Goal: Task Accomplishment & Management: Manage account settings

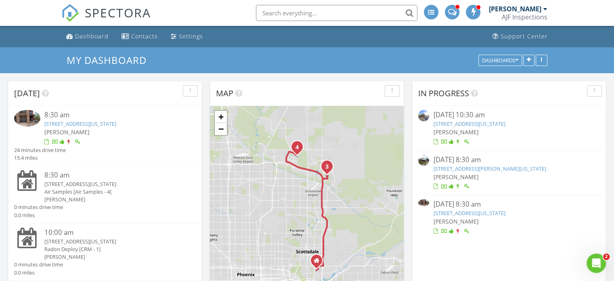
click at [116, 120] on link "17665 N 93rd Way , Scottsdale, Arizona 85255" at bounding box center [80, 123] width 72 height 7
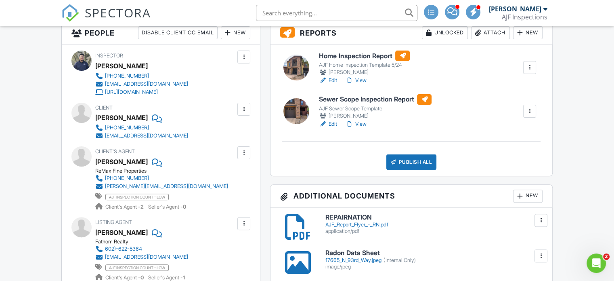
scroll to position [202, 0]
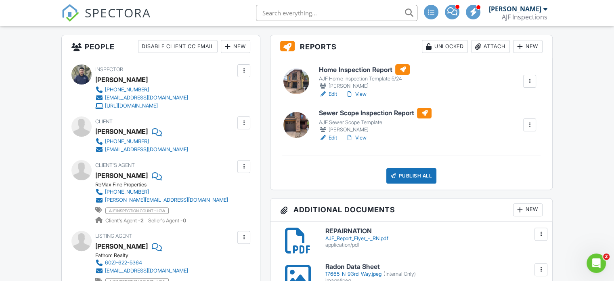
click at [365, 93] on link "View" at bounding box center [355, 94] width 21 height 8
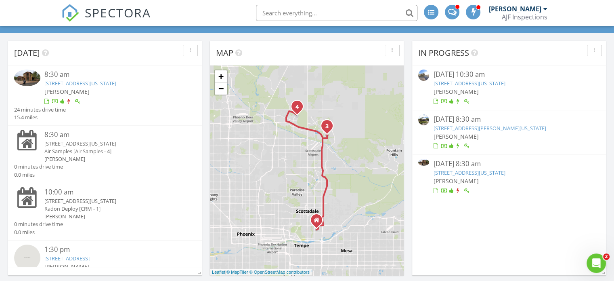
click at [116, 82] on link "17665 N 93rd Way , Scottsdale, Arizona 85255" at bounding box center [80, 83] width 72 height 7
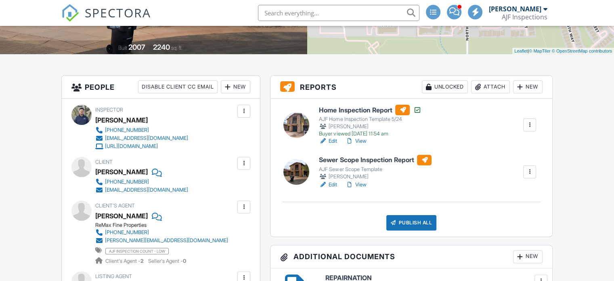
click at [500, 87] on div "Attach" at bounding box center [490, 86] width 39 height 13
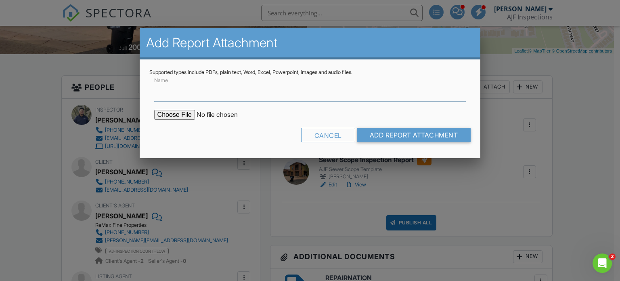
click at [168, 90] on input "Name" at bounding box center [310, 92] width 312 height 20
type input "Termite Report"
click at [182, 114] on input "file" at bounding box center [222, 115] width 137 height 10
type input "C:\fakepath\Sent_WDIIR Inspection NO Evide (79).pdf"
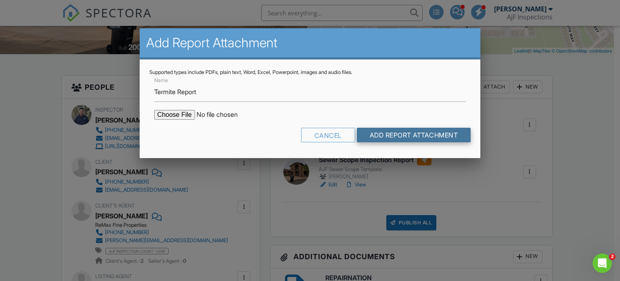
click at [410, 134] on input "Add Report Attachment" at bounding box center [414, 135] width 114 height 15
